Goal: Task Accomplishment & Management: Manage account settings

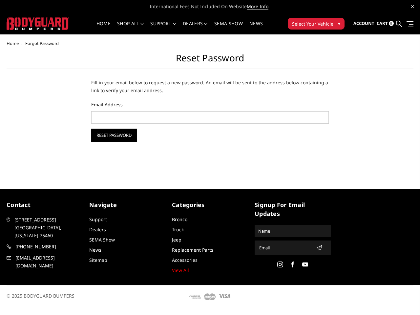
click at [210, 154] on div "Home Forgot Password Reset Password Fill in your email below to request a new p…" at bounding box center [210, 106] width 420 height 131
click at [180, 24] on li "Support FAQ Install Instructions Shipping Warranty Terms & Conditions Cancellat…" at bounding box center [163, 27] width 33 height 13
click at [180, 28] on li "Support FAQ Install Instructions Shipping Warranty Terms & Conditions Cancellat…" at bounding box center [163, 27] width 33 height 13
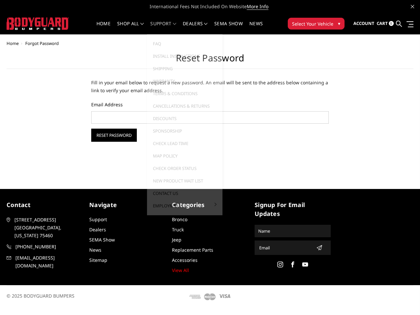
click at [316, 24] on span "Select Your Vehicle" at bounding box center [312, 23] width 41 height 7
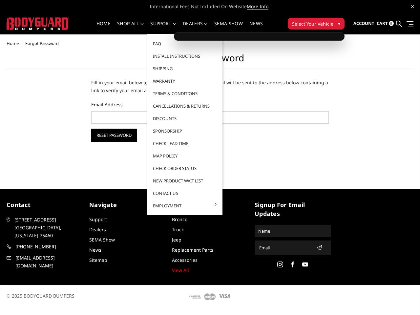
click at [316, 24] on span "Select Your Vehicle" at bounding box center [312, 23] width 41 height 7
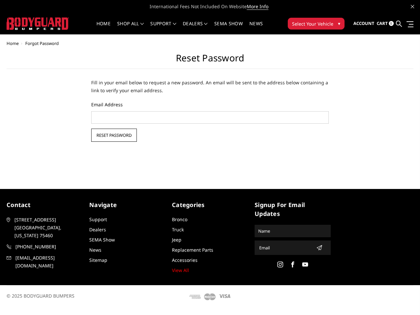
click at [114, 135] on input "Reset Password" at bounding box center [114, 135] width 46 height 13
click at [317, 248] on icon "submit" at bounding box center [319, 247] width 5 height 5
